Goal: Information Seeking & Learning: Check status

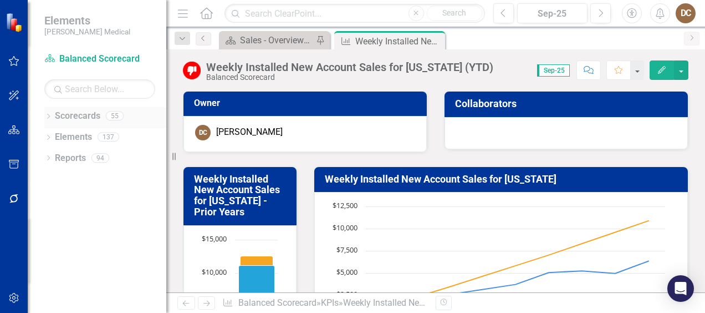
click at [49, 113] on div "Dropdown" at bounding box center [48, 117] width 8 height 9
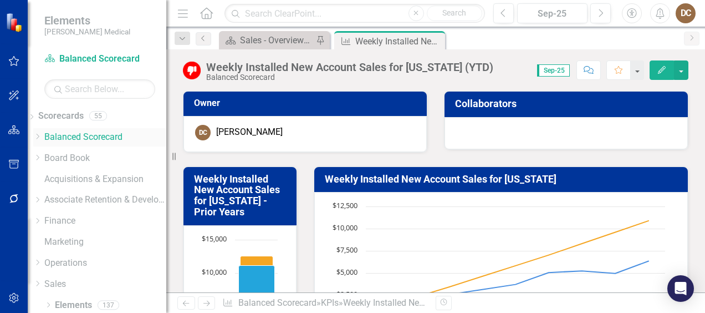
click at [88, 136] on link "Balanced Scorecard" at bounding box center [105, 137] width 122 height 13
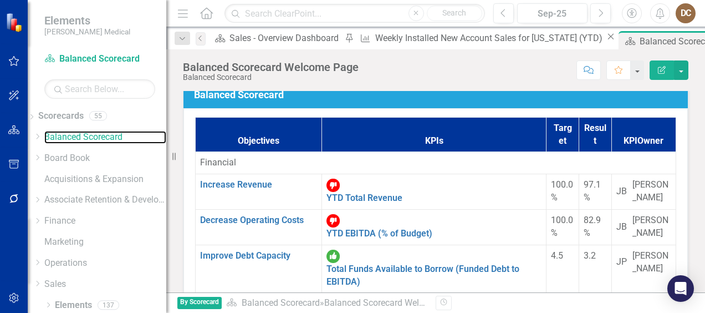
scroll to position [94, 0]
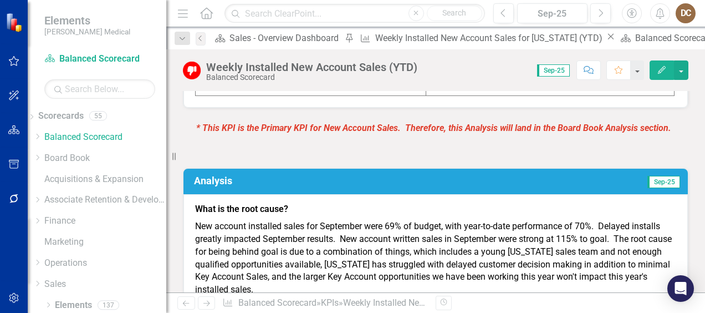
scroll to position [796, 0]
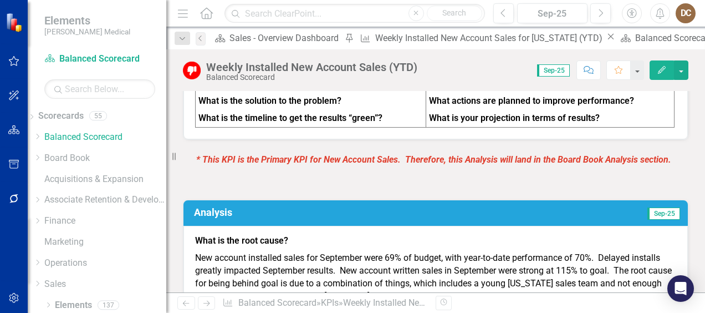
click at [308, 250] on p "New account installed sales for September were 69% of budget, with year-to-date…" at bounding box center [435, 290] width 481 height 80
drag, startPoint x: 307, startPoint y: 205, endPoint x: 225, endPoint y: 172, distance: 88.9
click at [225, 250] on p "New account installed sales for September were 69% of budget, with year-to-date…" at bounding box center [435, 290] width 481 height 80
click at [297, 250] on p "New account installed sales for September were 69% of budget, with year-to-date…" at bounding box center [435, 290] width 481 height 80
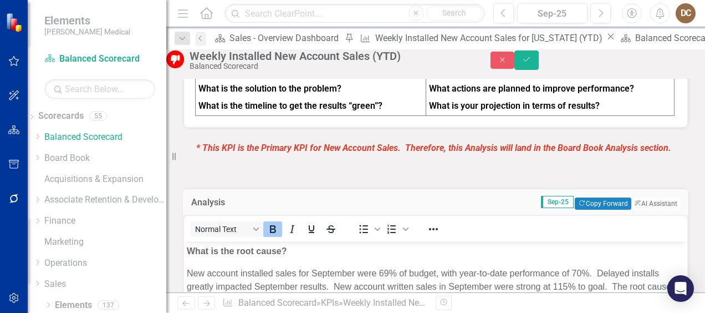
scroll to position [0, 0]
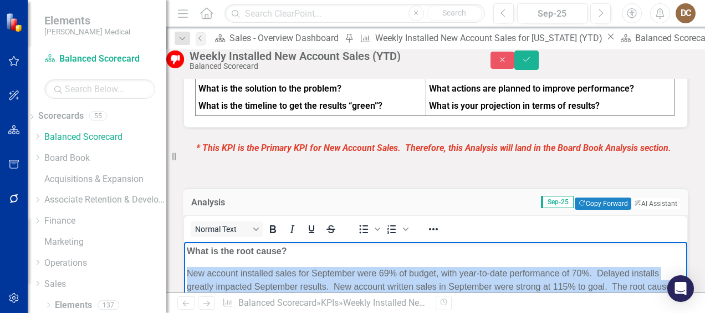
drag, startPoint x: 345, startPoint y: 343, endPoint x: 188, endPoint y: 277, distance: 170.2
click at [188, 277] on p "New account installed sales for September were 69% of budget, with year-to-date…" at bounding box center [436, 300] width 498 height 67
copy p "New account installed sales for September were 69% of budget, with year-to-date…"
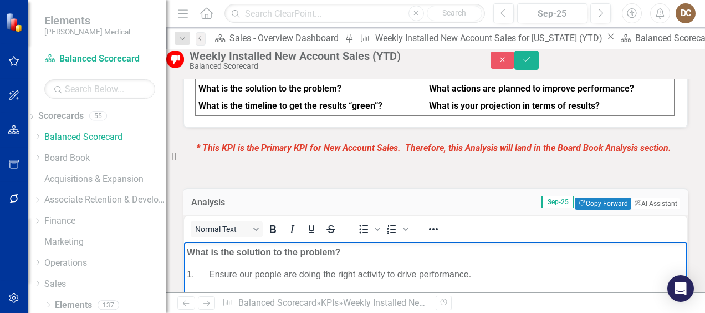
scroll to position [31, 0]
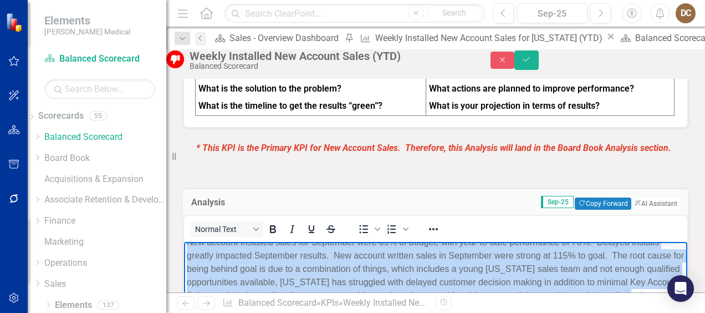
drag, startPoint x: 303, startPoint y: 355, endPoint x: 177, endPoint y: 347, distance: 126.2
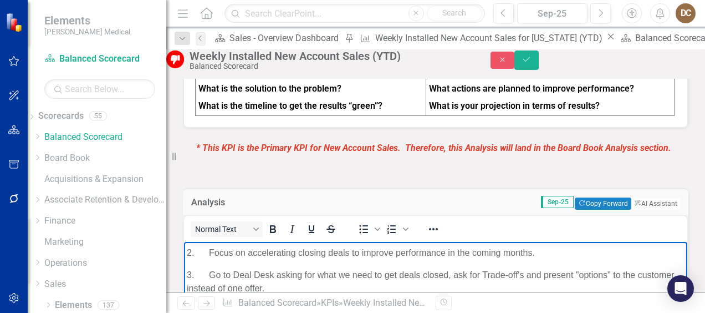
scroll to position [153, 0]
copy body "1. Ensure our people are doing the right activity to drive performance. 2. Focu…"
